Goal: Information Seeking & Learning: Find specific fact

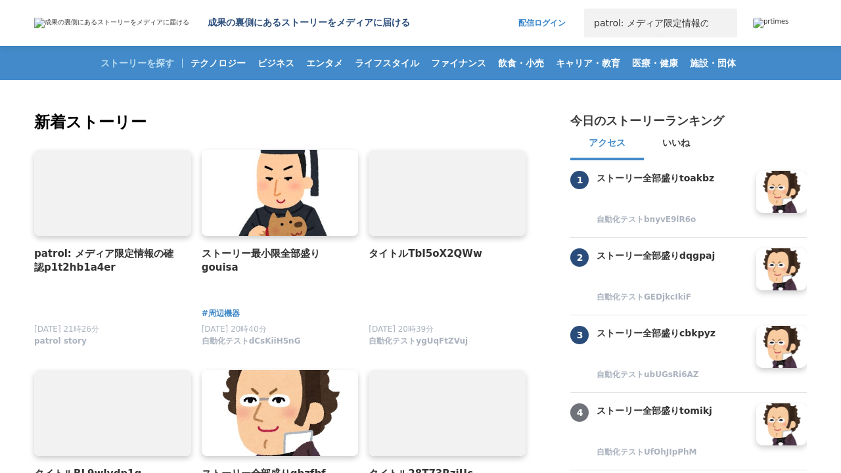
scroll to position [0, 79]
type input "patrol: メディア限定情報の確認p1t2hb1a4er"
click at [723, 23] on button "検索" at bounding box center [722, 23] width 29 height 29
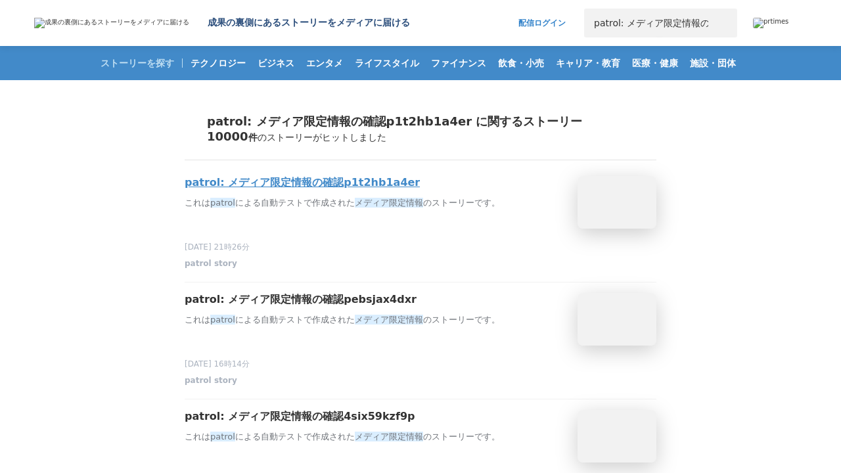
click at [302, 183] on h3 "patrol: メディア限定情報の確認p1t2hb1a4er" at bounding box center [302, 183] width 235 height 14
